Goal: Complete application form: Complete application form

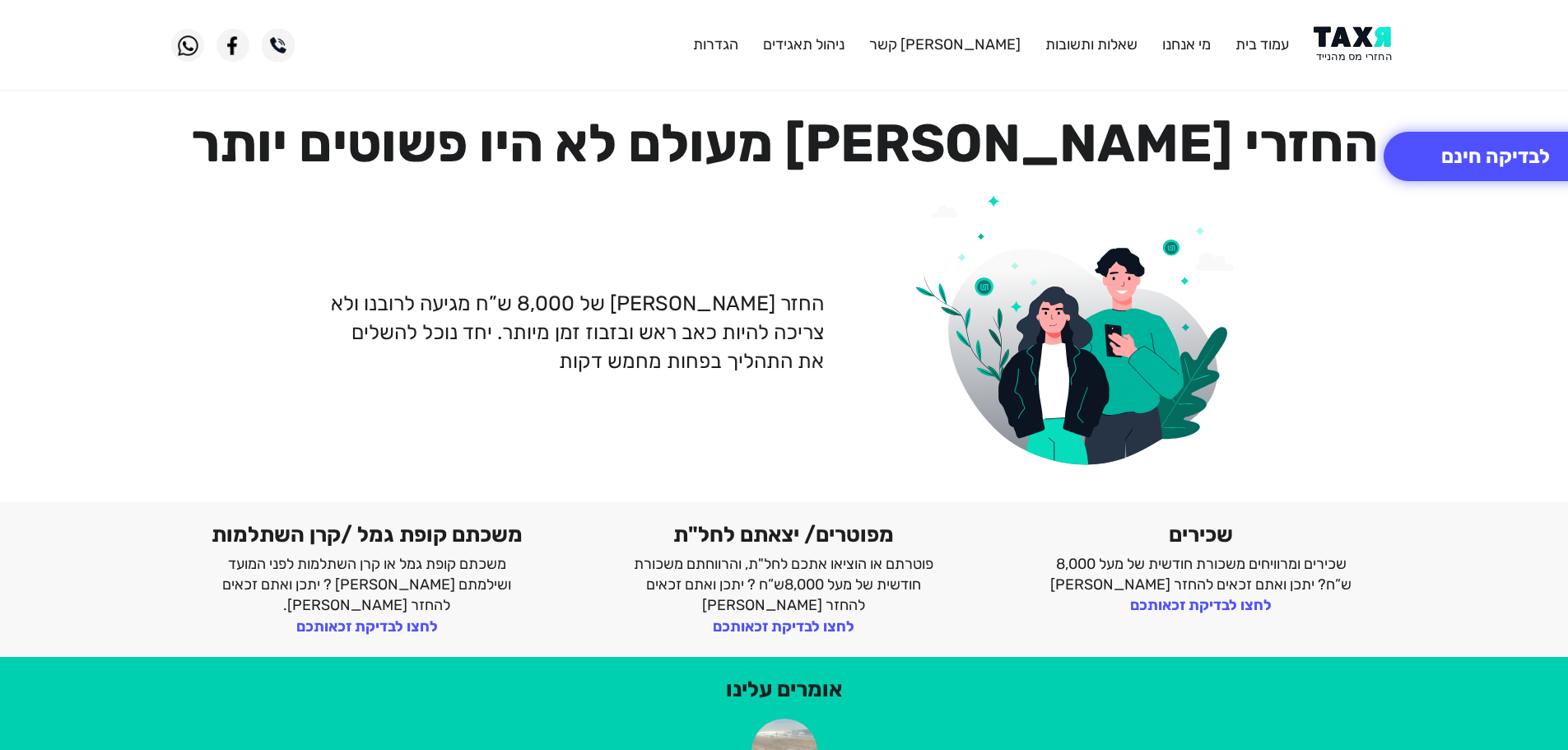
drag, startPoint x: 0, startPoint y: 0, endPoint x: 1358, endPoint y: 47, distance: 1358.8
click at [1360, 50] on img at bounding box center [1355, 45] width 83 height 37
click at [1519, 163] on button "לבדיקה חינם" at bounding box center [1496, 157] width 224 height 50
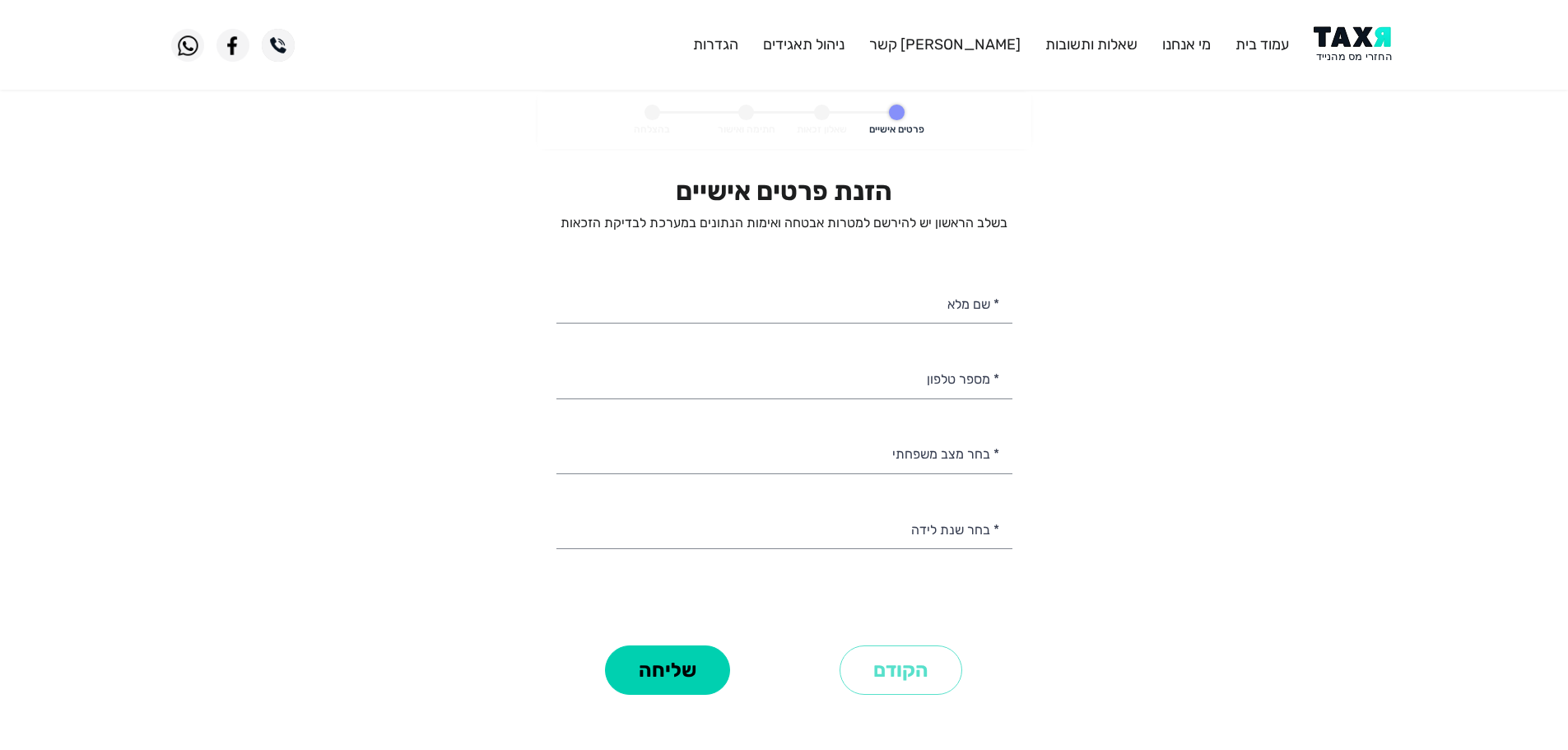
select select
click at [886, 388] on input "* מספר טלפון" at bounding box center [784, 378] width 456 height 42
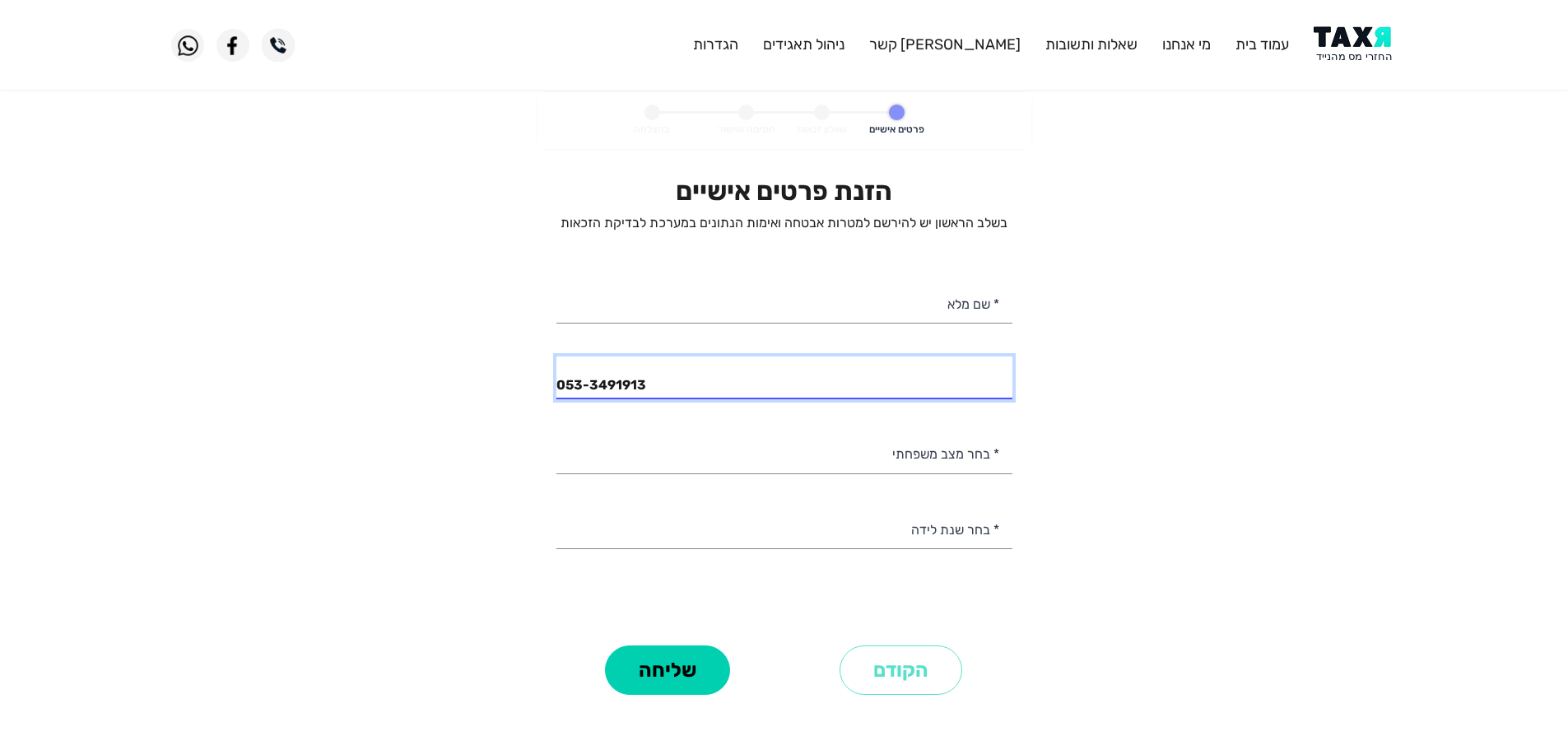
type input "053-3491913"
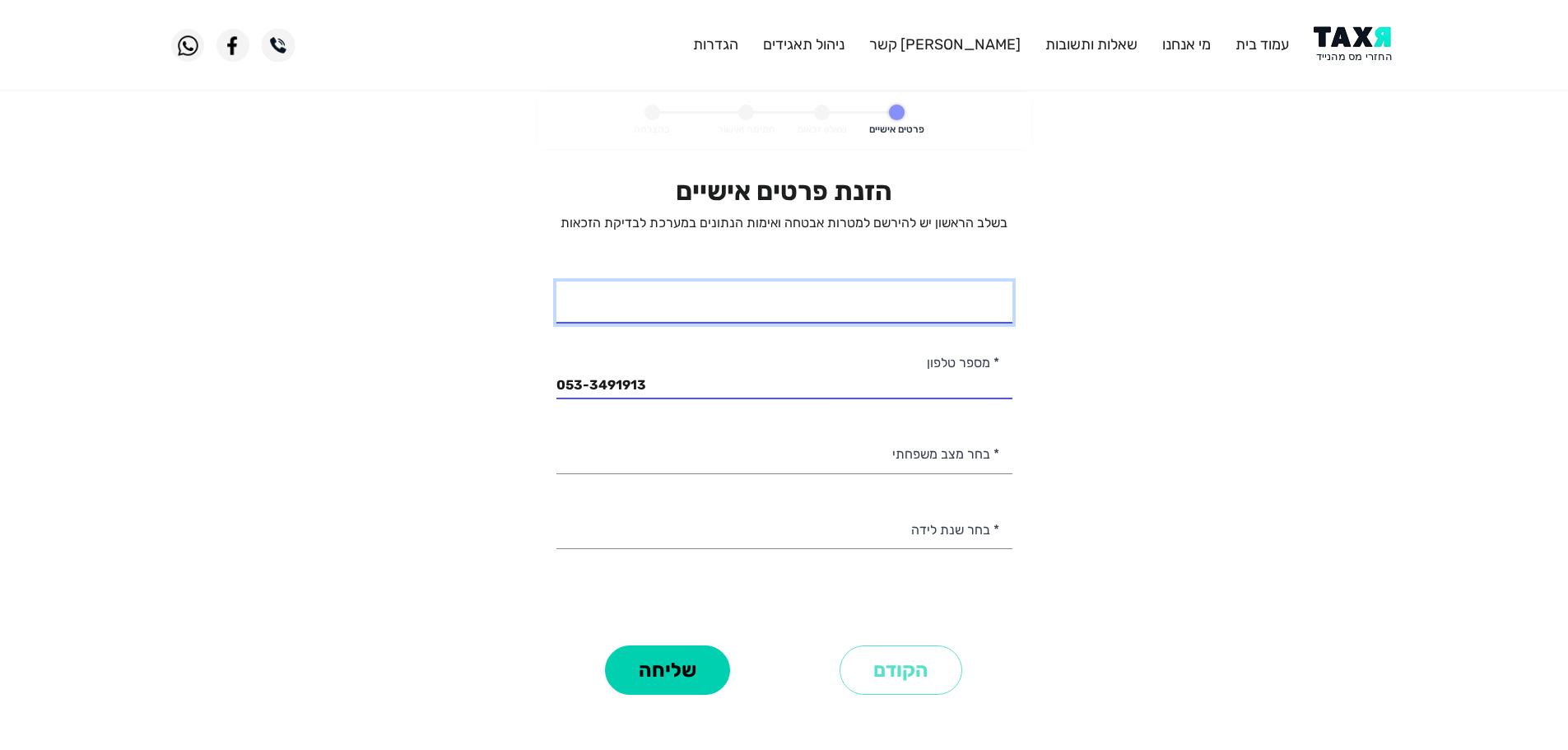
click at [992, 299] on input "* שם מלא" at bounding box center [784, 303] width 456 height 42
type input "[PERSON_NAME]"
drag, startPoint x: 920, startPoint y: 320, endPoint x: 1019, endPoint y: 306, distance: 100.0
click at [1019, 306] on div "הזנת פרטים אישיים בשלב הראשון יש להירשם למטרות אבטחה ואימות הנתונים במערכת לבדי…" at bounding box center [784, 437] width 481 height 524
type input "[PERSON_NAME]"
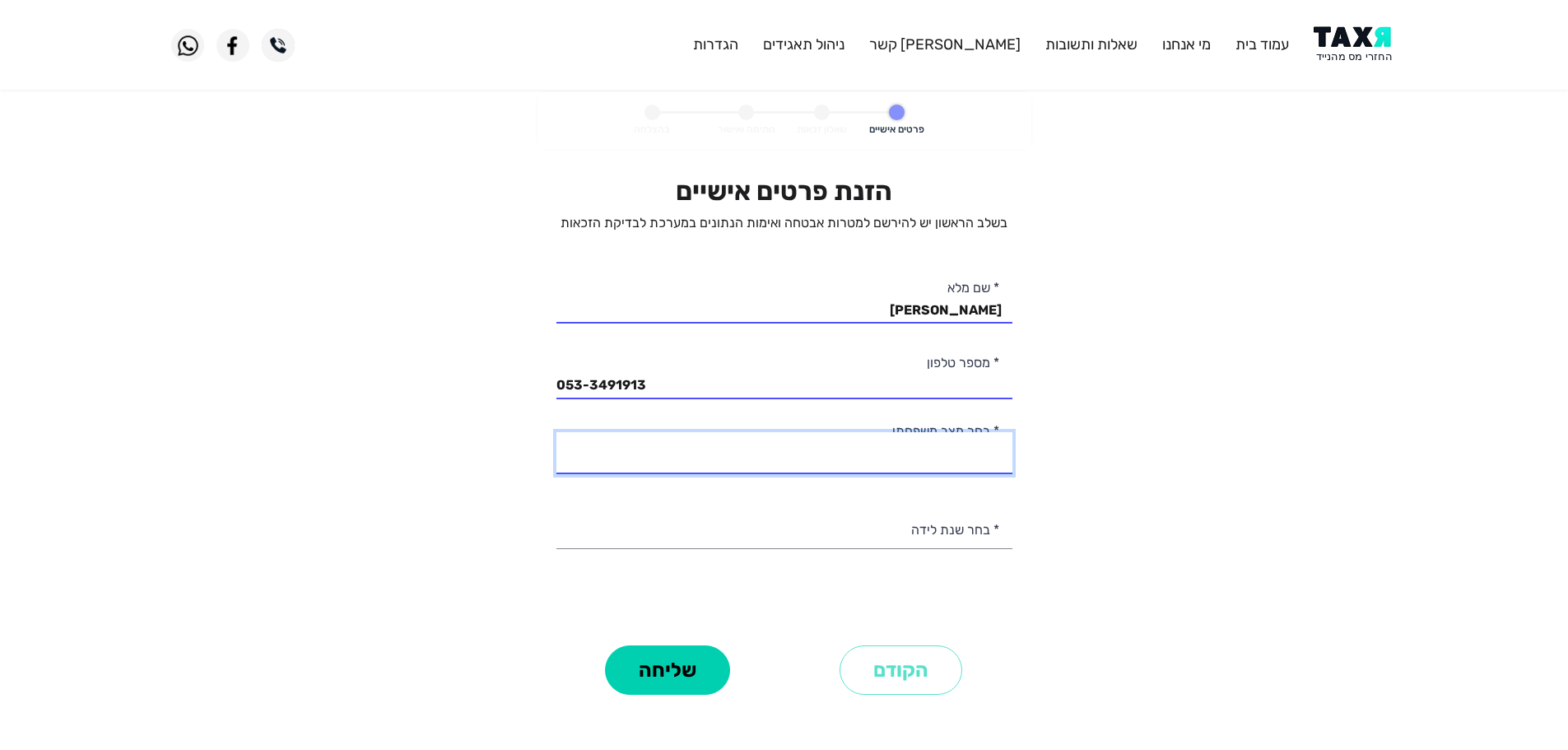
click at [968, 462] on select "רווק/ה נשוי/[PERSON_NAME]/ה אלמן/נה" at bounding box center [784, 454] width 456 height 42
select select "3: Divorced"
click at [556, 433] on select "רווק/ה נשוי/[PERSON_NAME]/ה אלמן/נה" at bounding box center [784, 454] width 456 height 42
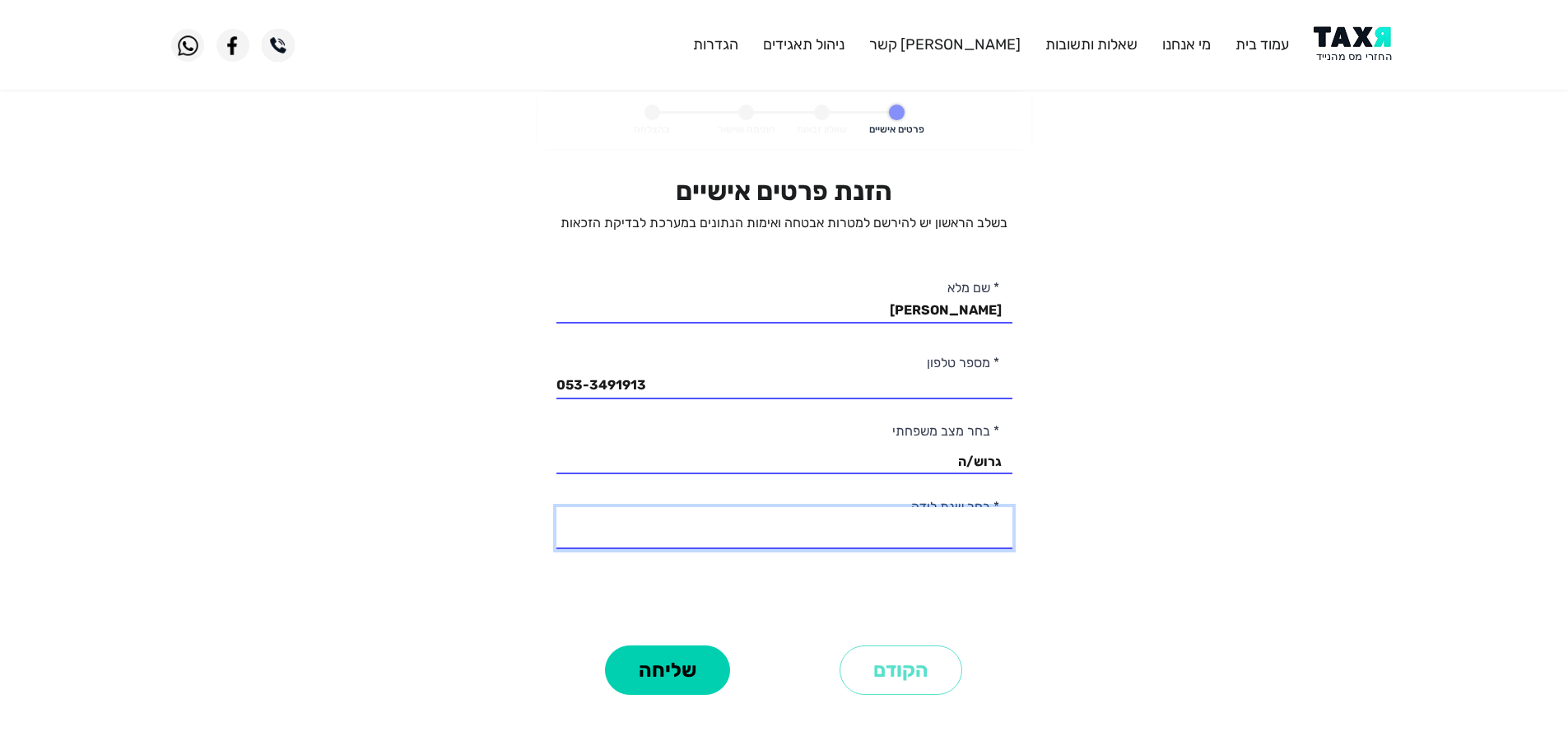
click at [968, 537] on select "2003 2002 2001 2000 1999 1998 1997 1996 1995 1994 1993 1992 1991 1990 1989 1988…" at bounding box center [784, 528] width 456 height 42
click at [1052, 485] on personal-details "פרטים אישיים שאלון זכאות חתימה ואישור בהצלחה הזנת פרטים אישיים בשלב הראשון יש ל…" at bounding box center [784, 419] width 1568 height 654
click at [972, 535] on select "2003 2002 2001 2000 1999 1998 1997 1996 1995 1994 1993 1992 1991 1990 1989 1988…" at bounding box center [784, 528] width 456 height 42
select select "18: 1986"
click at [556, 507] on select "2003 2002 2001 2000 1999 1998 1997 1996 1995 1994 1993 1992 1991 1990 1989 1988…" at bounding box center [784, 528] width 456 height 42
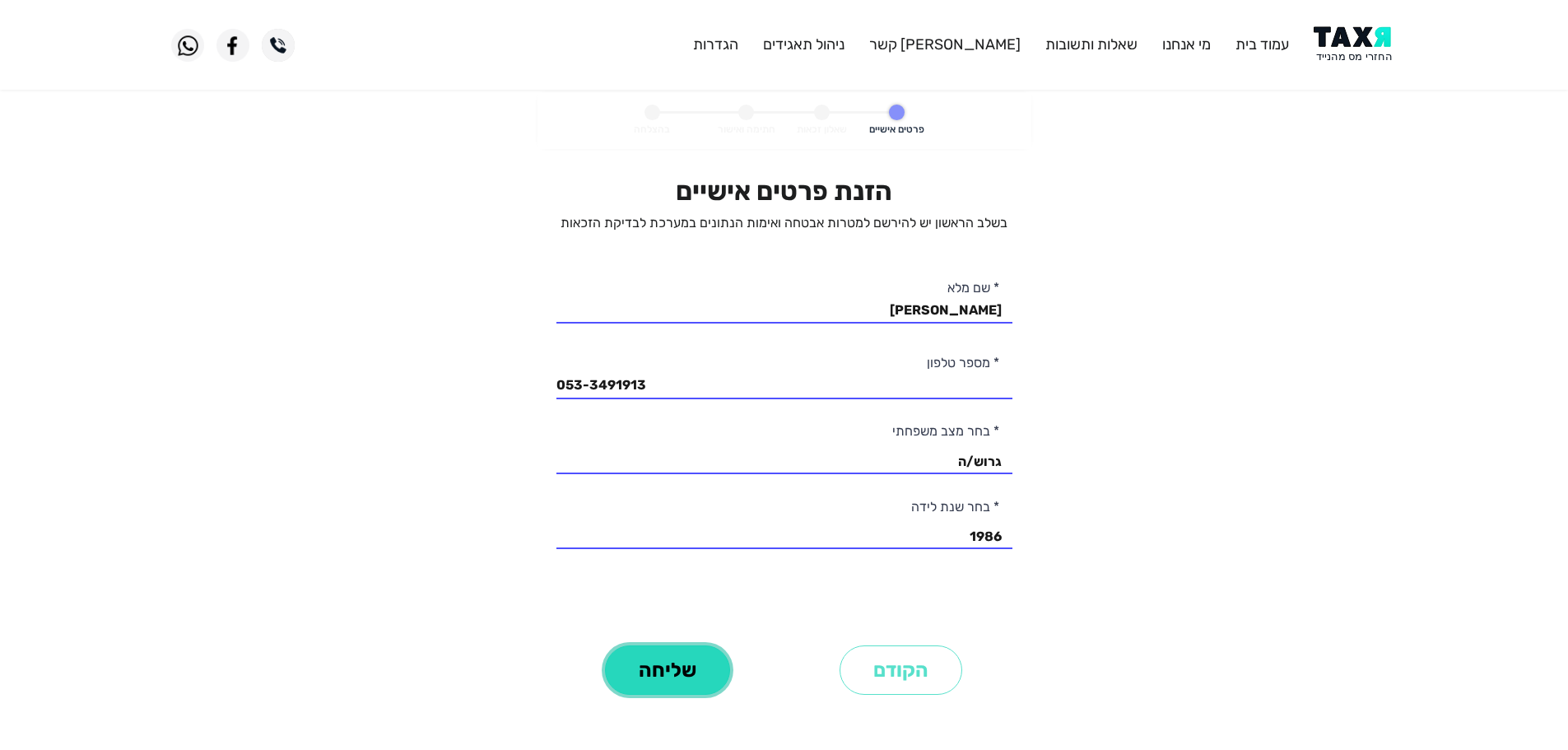
click at [677, 674] on button "שליחה" at bounding box center [667, 670] width 126 height 50
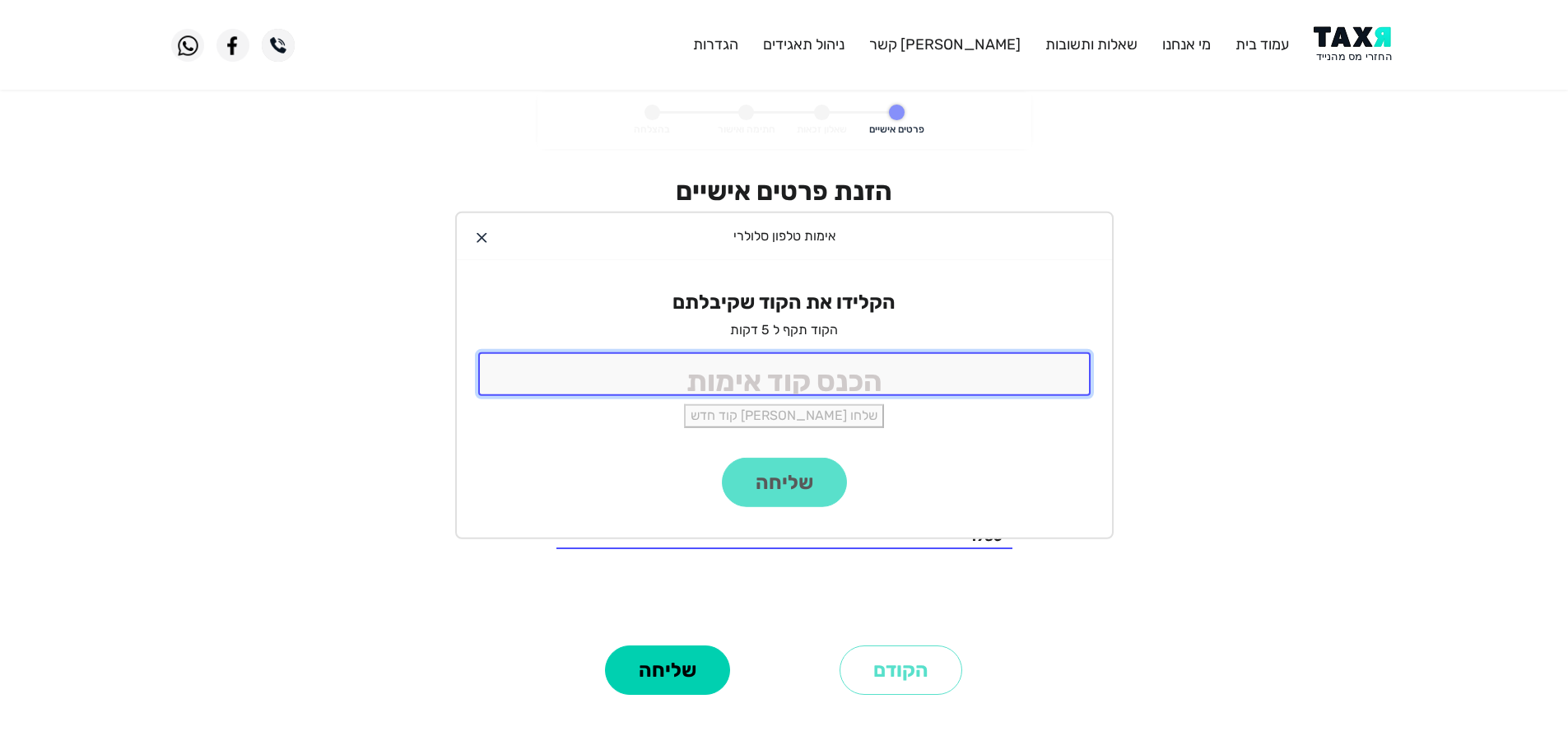
click at [857, 378] on input "tel" at bounding box center [784, 374] width 612 height 44
type input "9988"
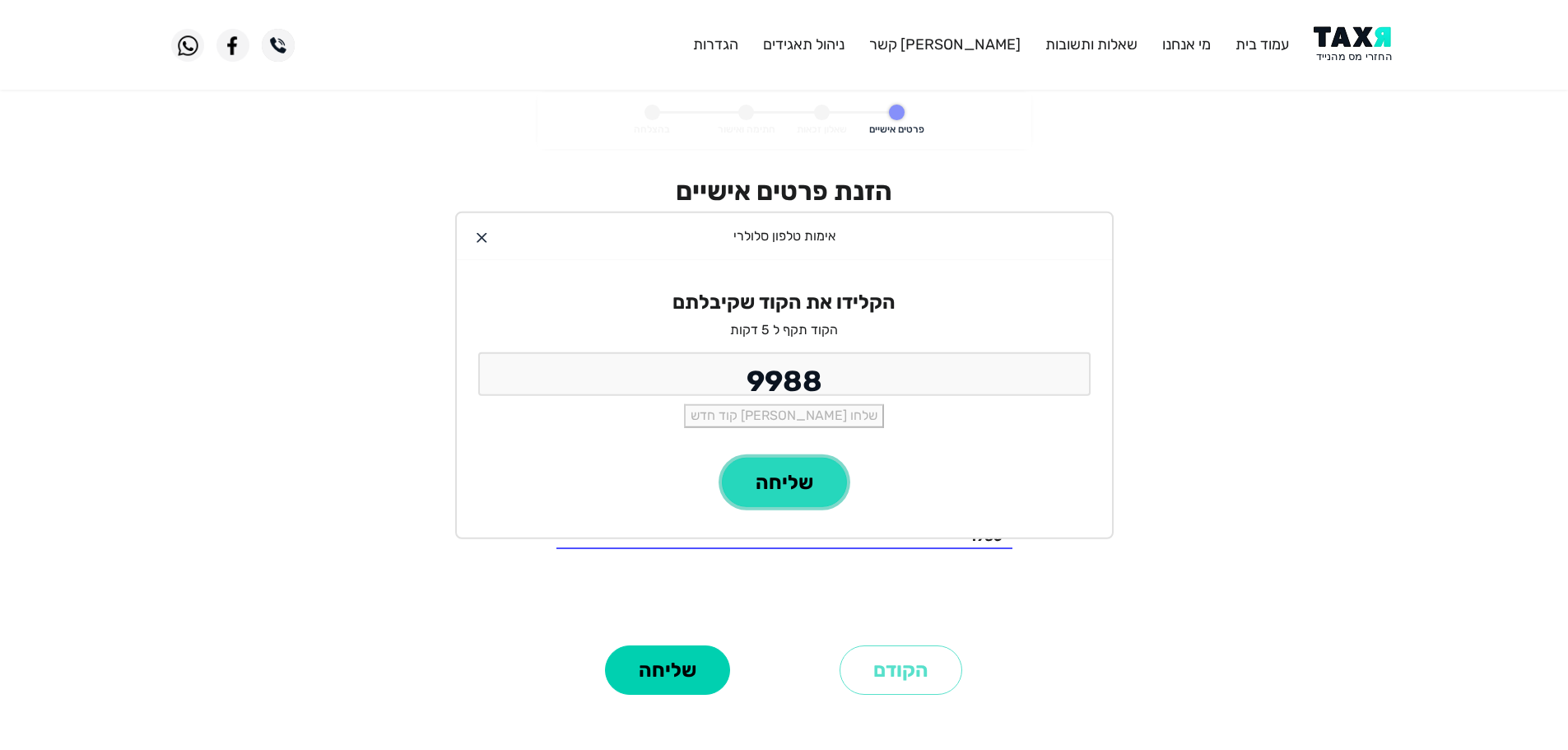
click at [784, 469] on button "שליחה" at bounding box center [784, 482] width 126 height 50
